Goal: Task Accomplishment & Management: Complete application form

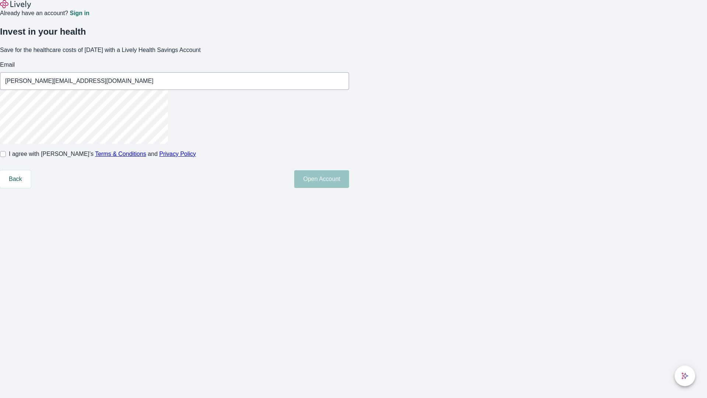
click at [6, 157] on input "I agree with Lively’s Terms & Conditions and Privacy Policy" at bounding box center [3, 154] width 6 height 6
checkbox input "true"
click at [349, 188] on button "Open Account" at bounding box center [321, 179] width 55 height 18
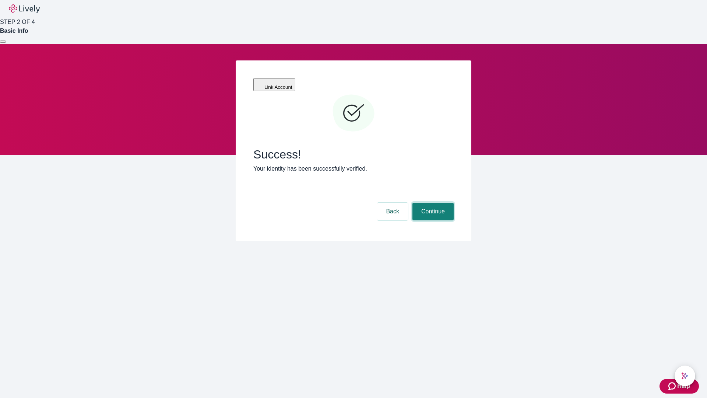
click at [432, 203] on button "Continue" at bounding box center [433, 212] width 41 height 18
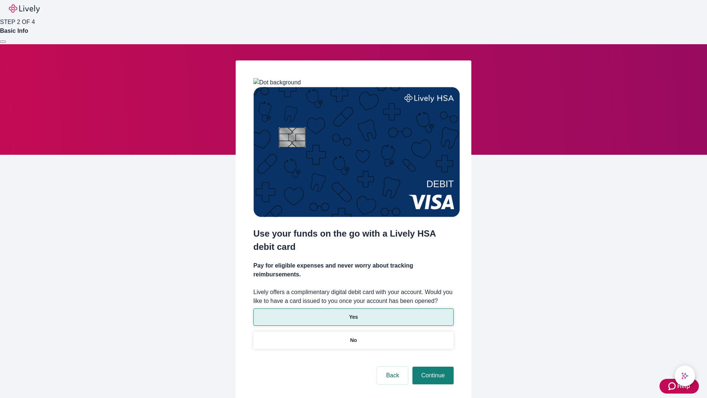
click at [353, 313] on p "Yes" at bounding box center [353, 317] width 9 height 8
click at [432, 366] on button "Continue" at bounding box center [433, 375] width 41 height 18
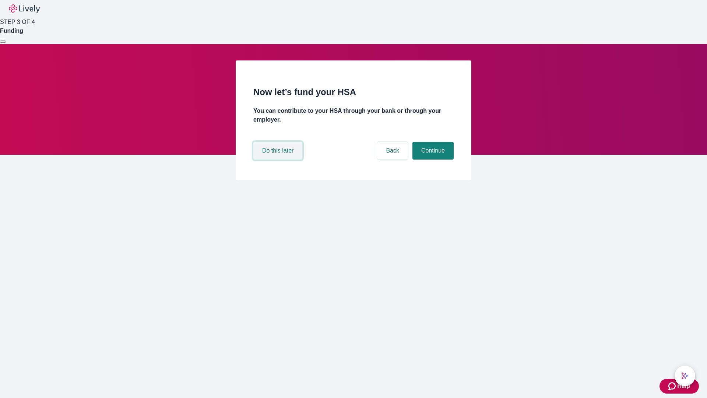
click at [279, 159] on button "Do this later" at bounding box center [277, 151] width 49 height 18
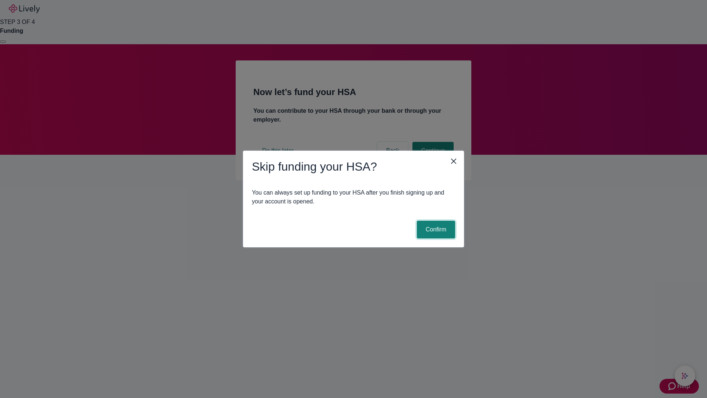
click at [435, 229] on button "Confirm" at bounding box center [436, 230] width 38 height 18
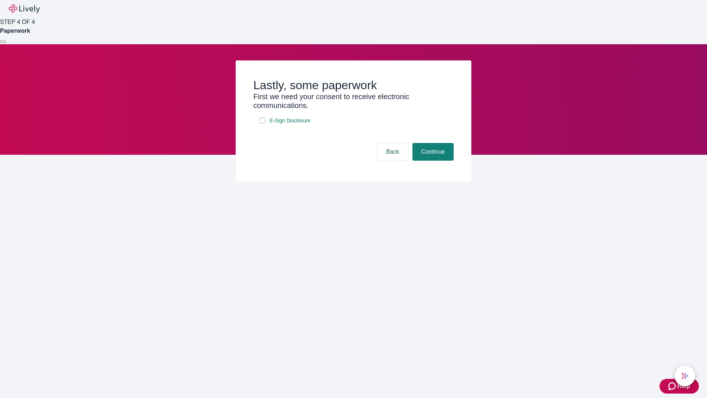
click at [262, 123] on input "E-Sign Disclosure" at bounding box center [262, 120] width 6 height 6
checkbox input "true"
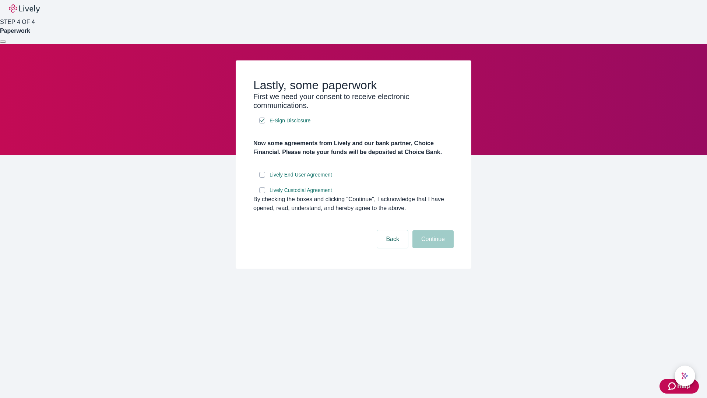
click at [262, 178] on input "Lively End User Agreement" at bounding box center [262, 175] width 6 height 6
checkbox input "true"
click at [262, 193] on input "Lively Custodial Agreement" at bounding box center [262, 190] width 6 height 6
checkbox input "true"
click at [432, 248] on button "Continue" at bounding box center [433, 239] width 41 height 18
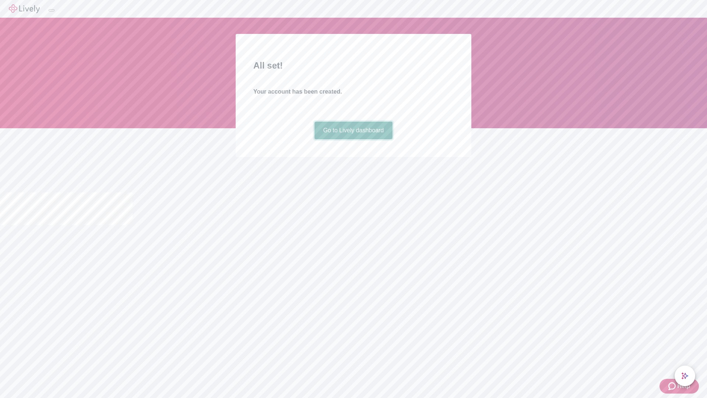
click at [353, 139] on link "Go to Lively dashboard" at bounding box center [354, 131] width 78 height 18
